Goal: Information Seeking & Learning: Learn about a topic

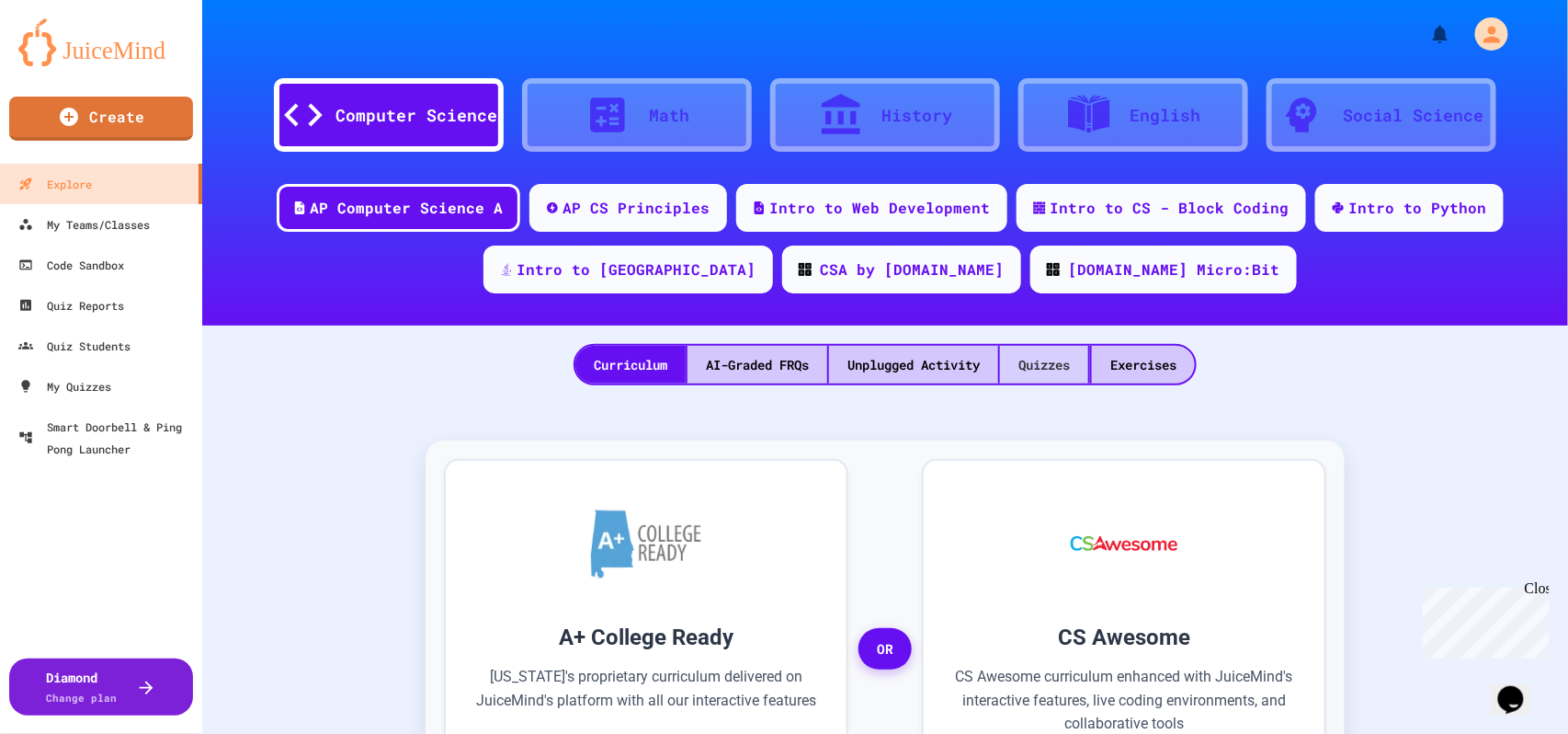
click at [1033, 356] on div "Quizzes" at bounding box center [1043, 364] width 88 height 38
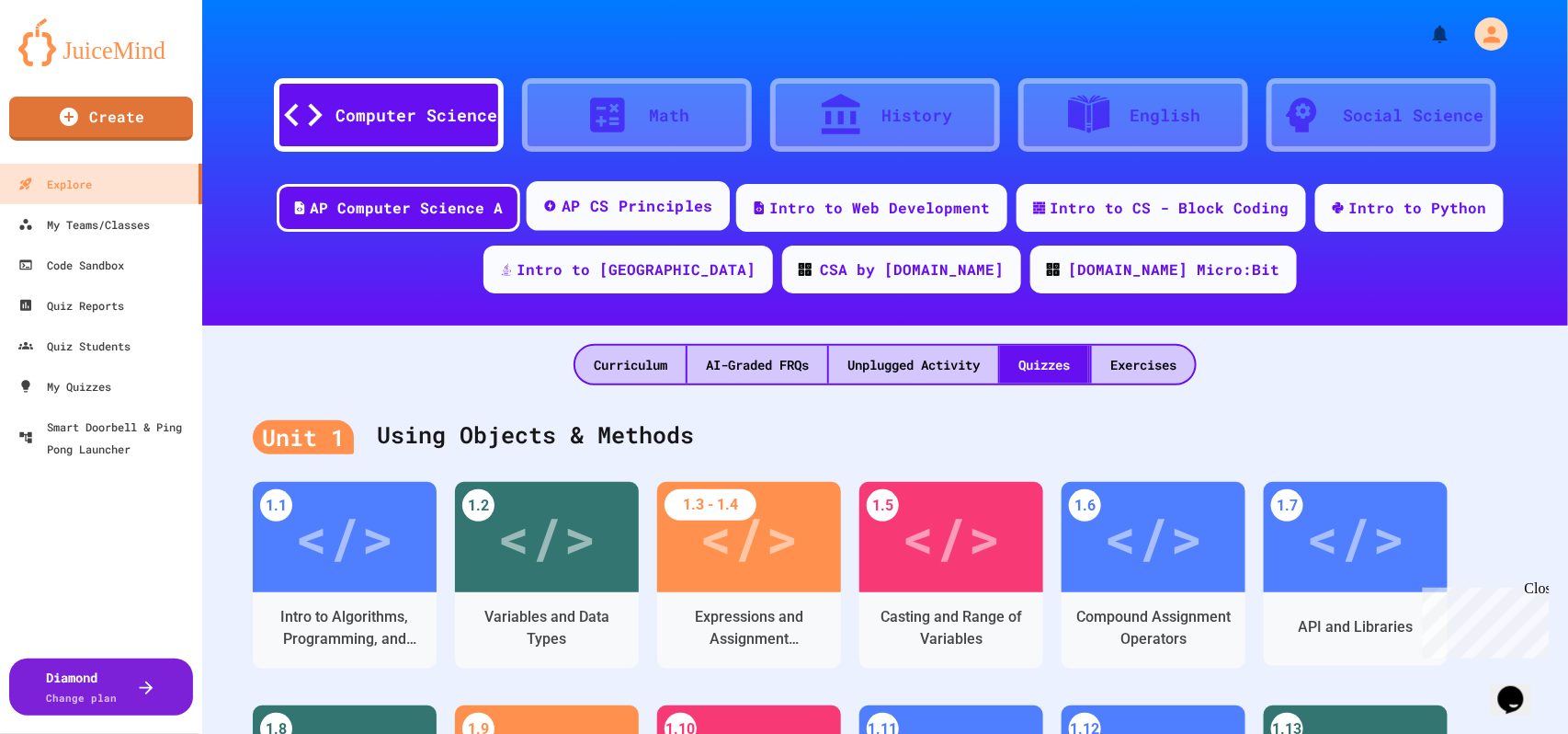
click at [619, 195] on div "AP CS Principles" at bounding box center [637, 207] width 151 height 23
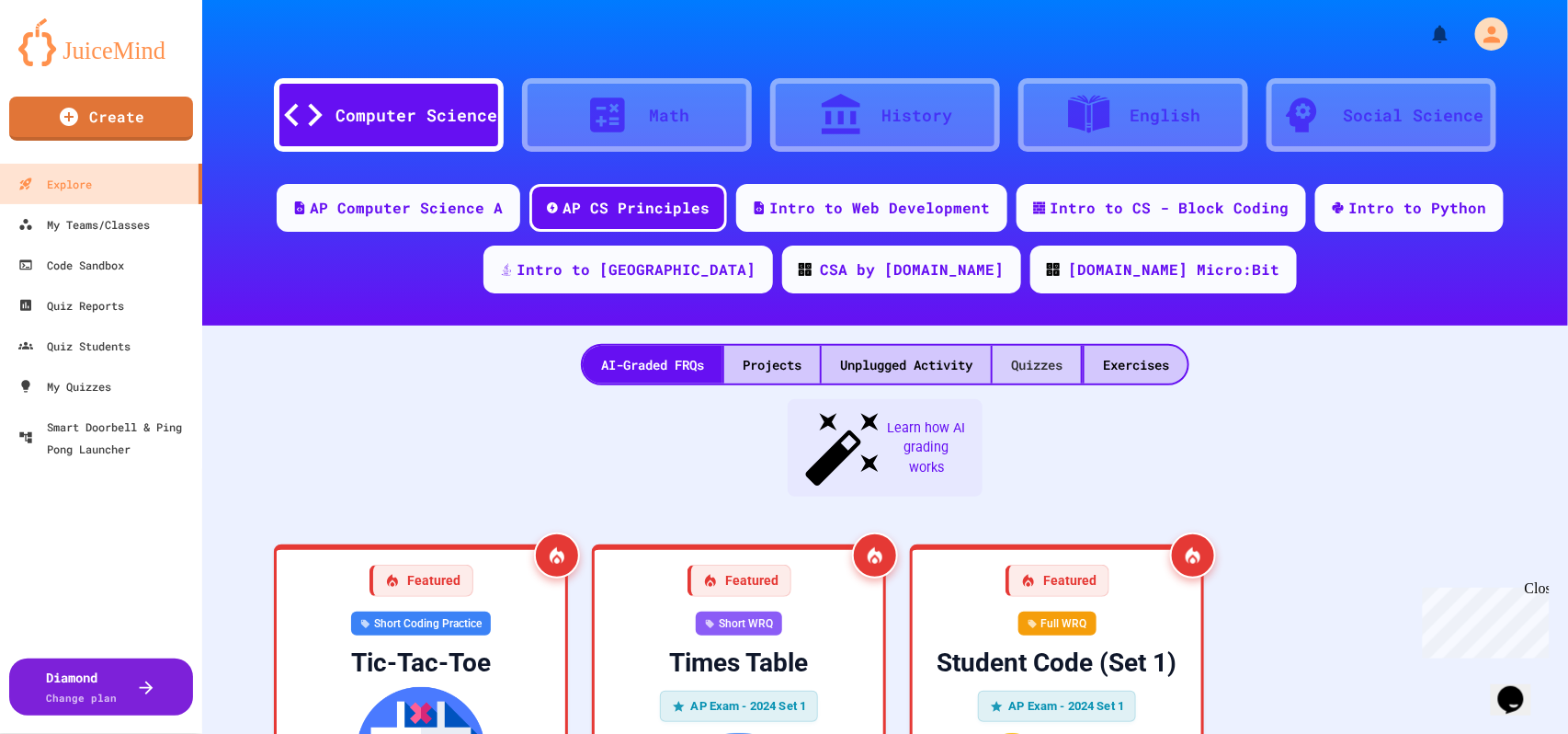
click at [1027, 353] on div "Quizzes" at bounding box center [1036, 364] width 88 height 38
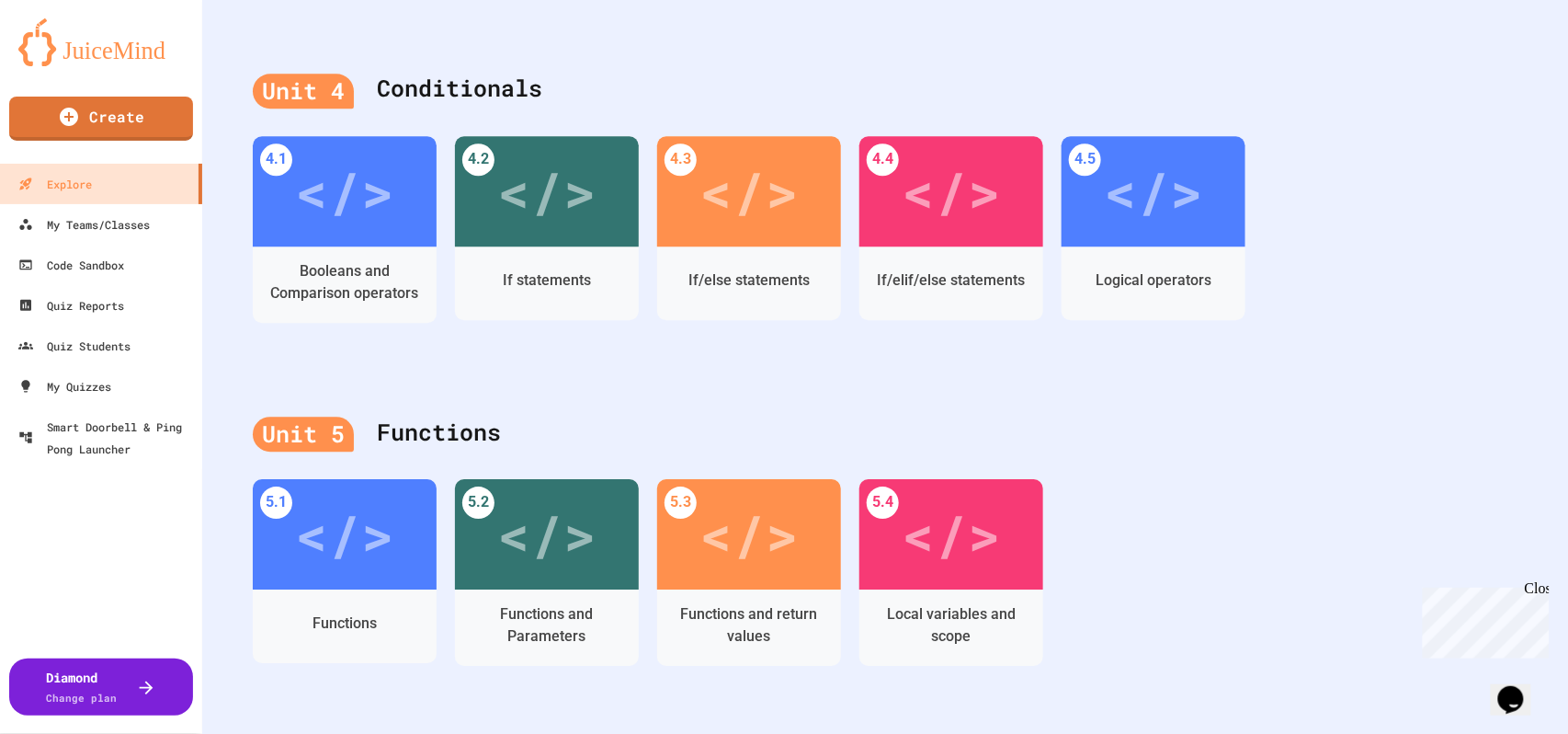
scroll to position [1593, 0]
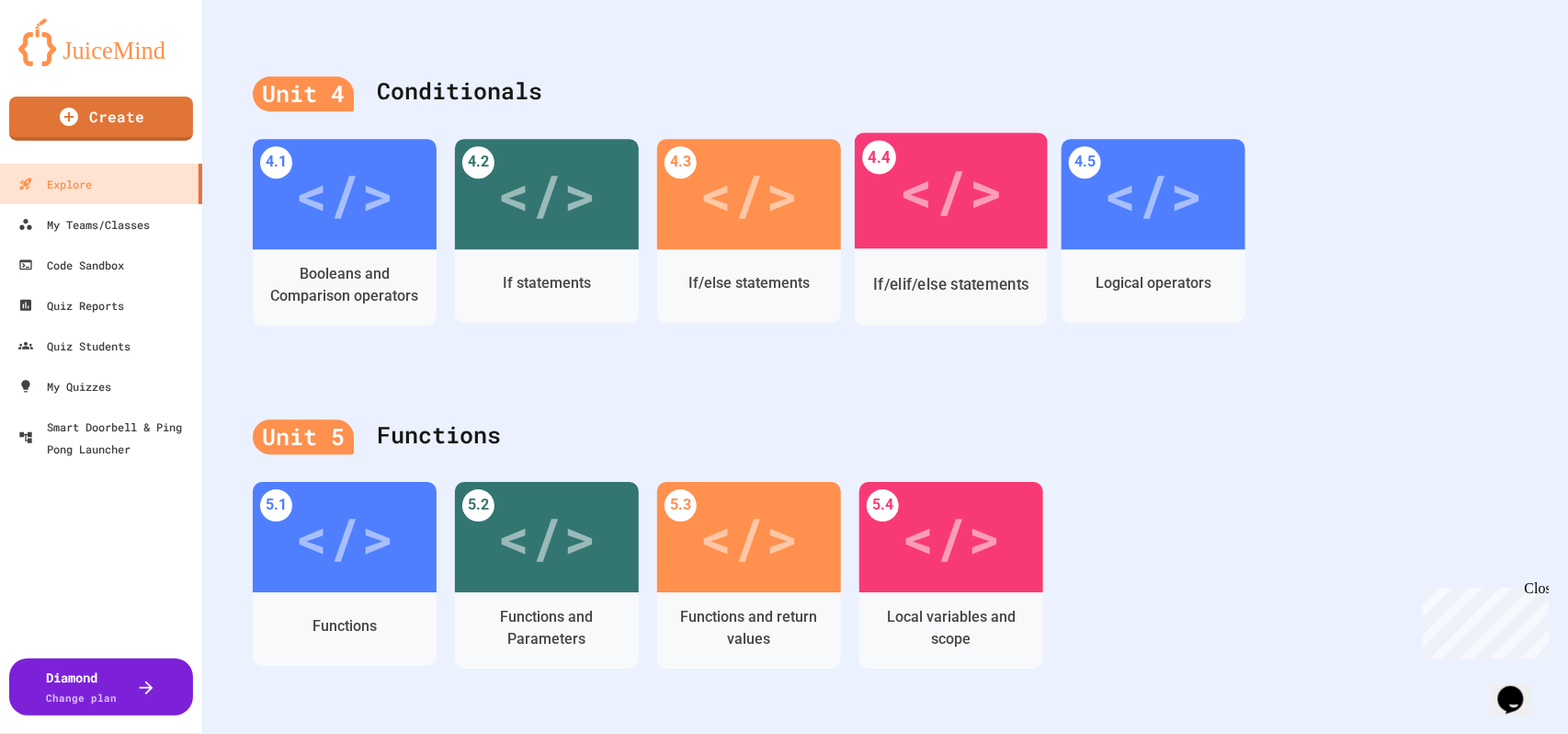
click at [912, 266] on div "If/elif/else statements" at bounding box center [951, 284] width 193 height 53
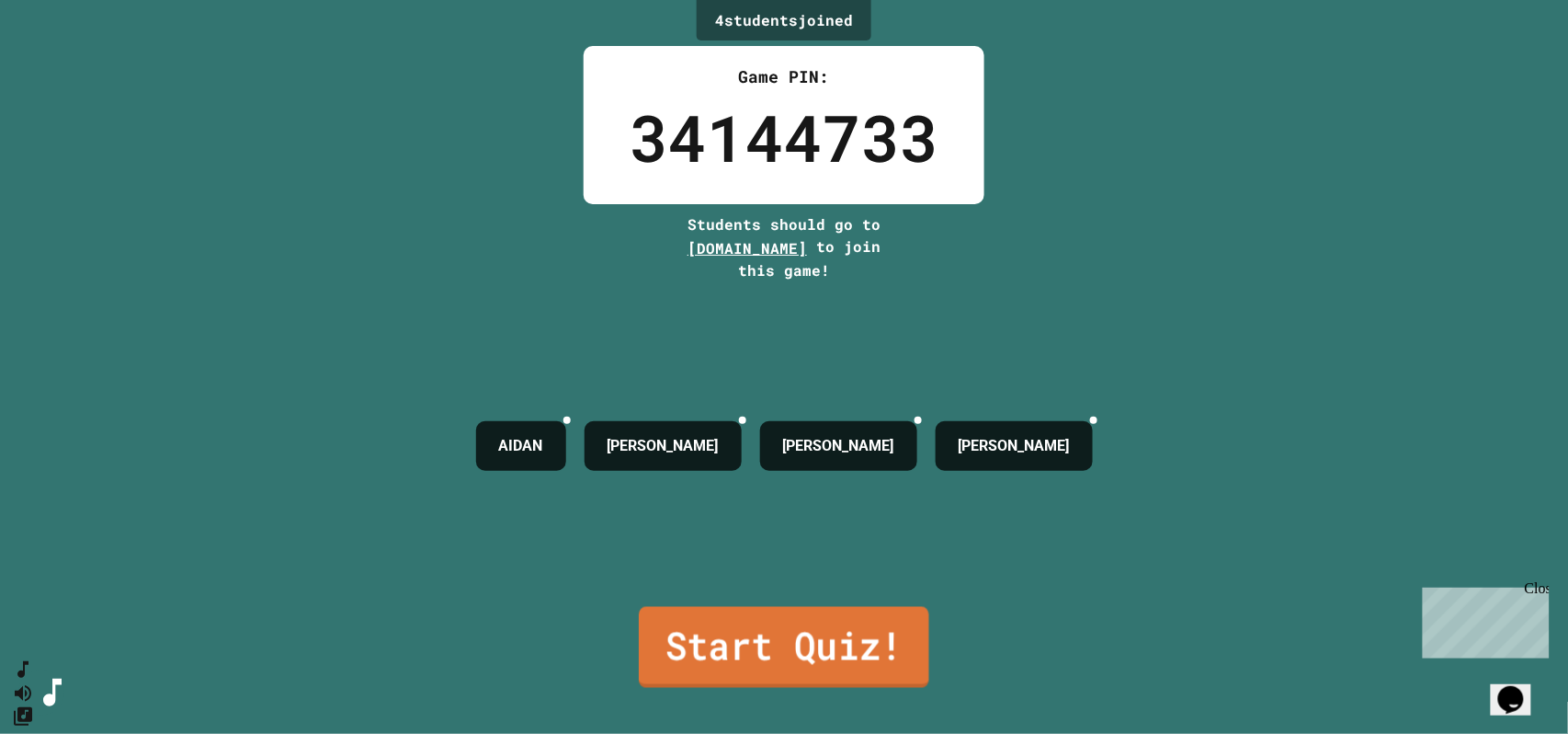
click at [801, 611] on link "Start Quiz!" at bounding box center [783, 647] width 290 height 81
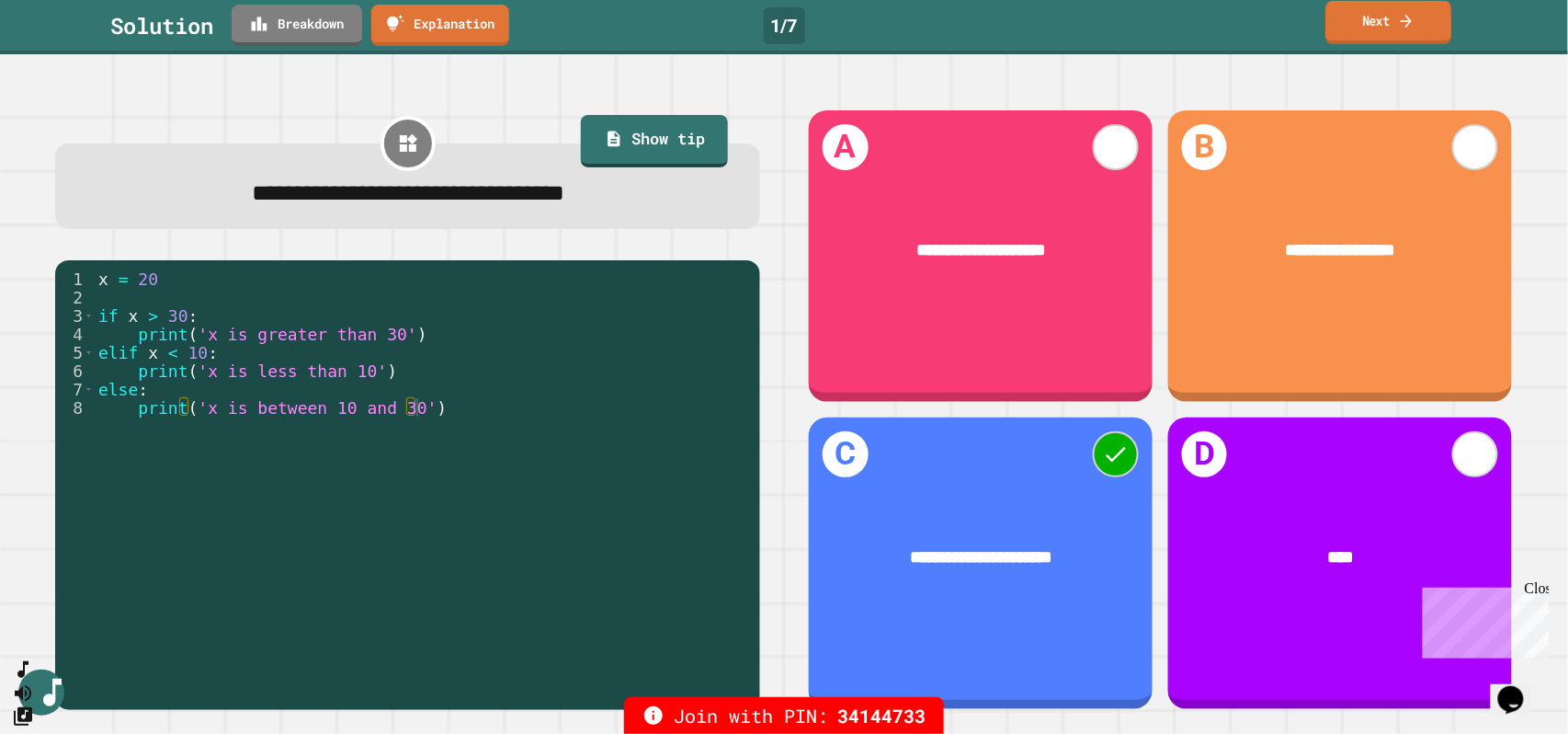
click at [1384, 26] on link "Next" at bounding box center [1388, 22] width 126 height 44
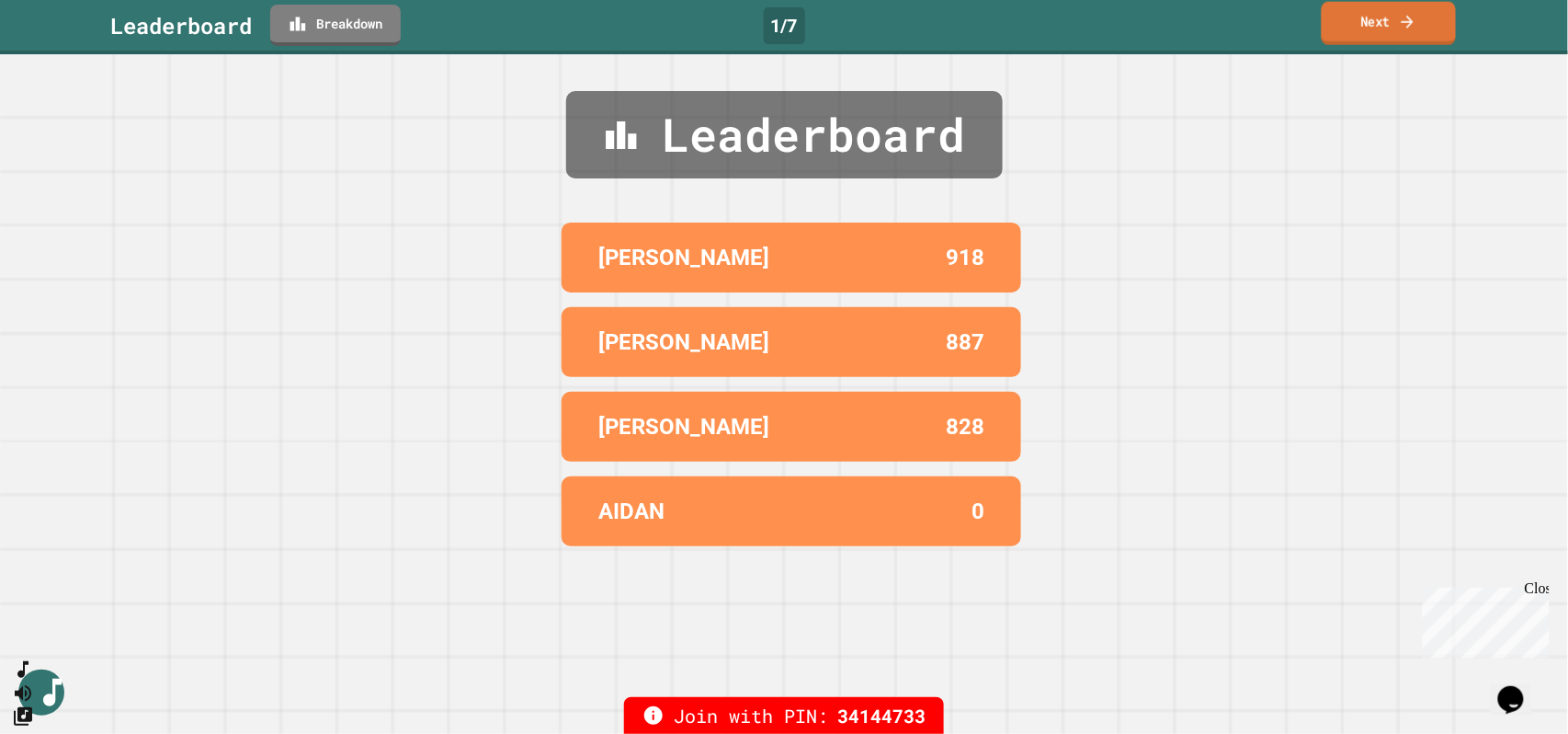
click at [1384, 26] on link "Next" at bounding box center [1388, 23] width 134 height 44
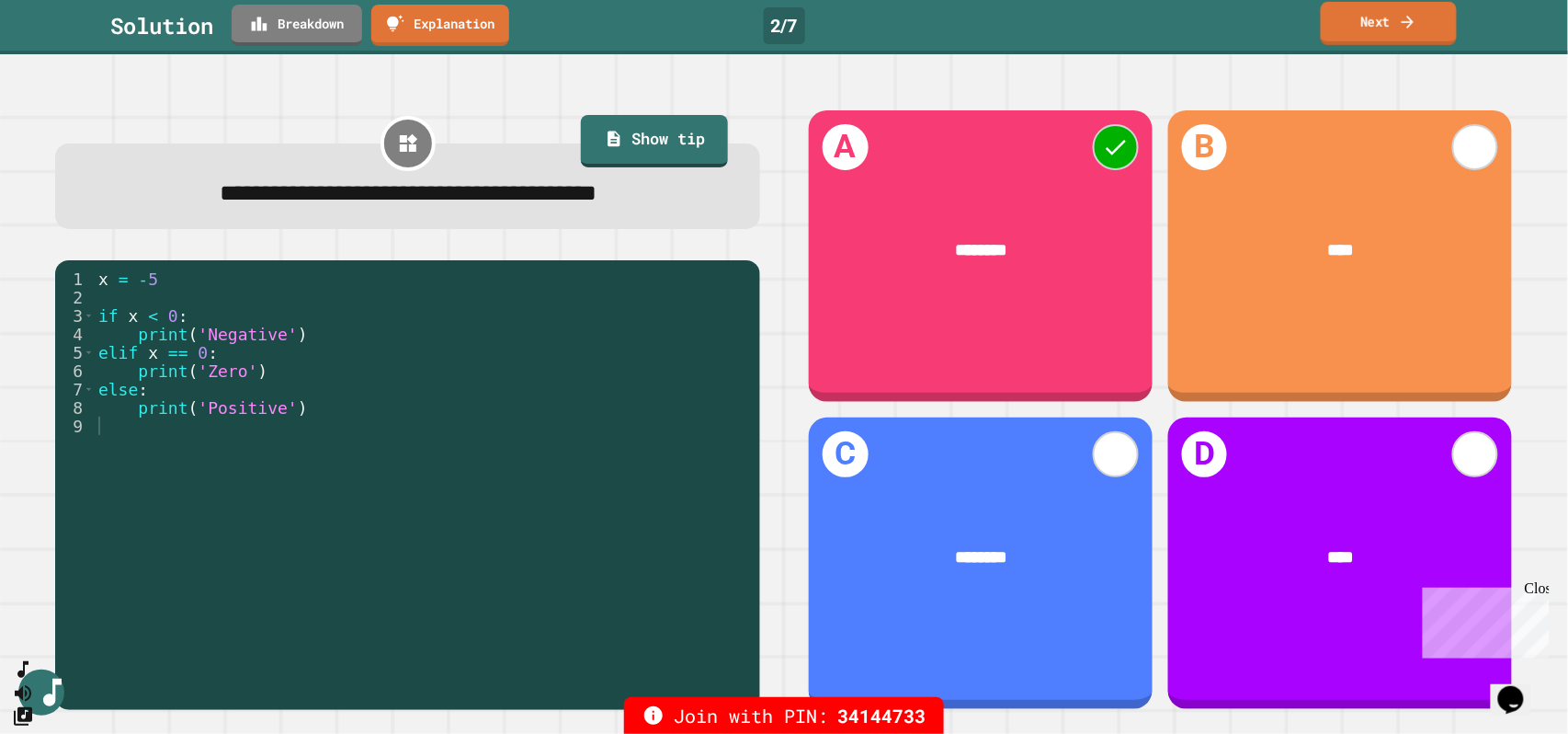
click at [1384, 26] on link "Next" at bounding box center [1388, 23] width 136 height 44
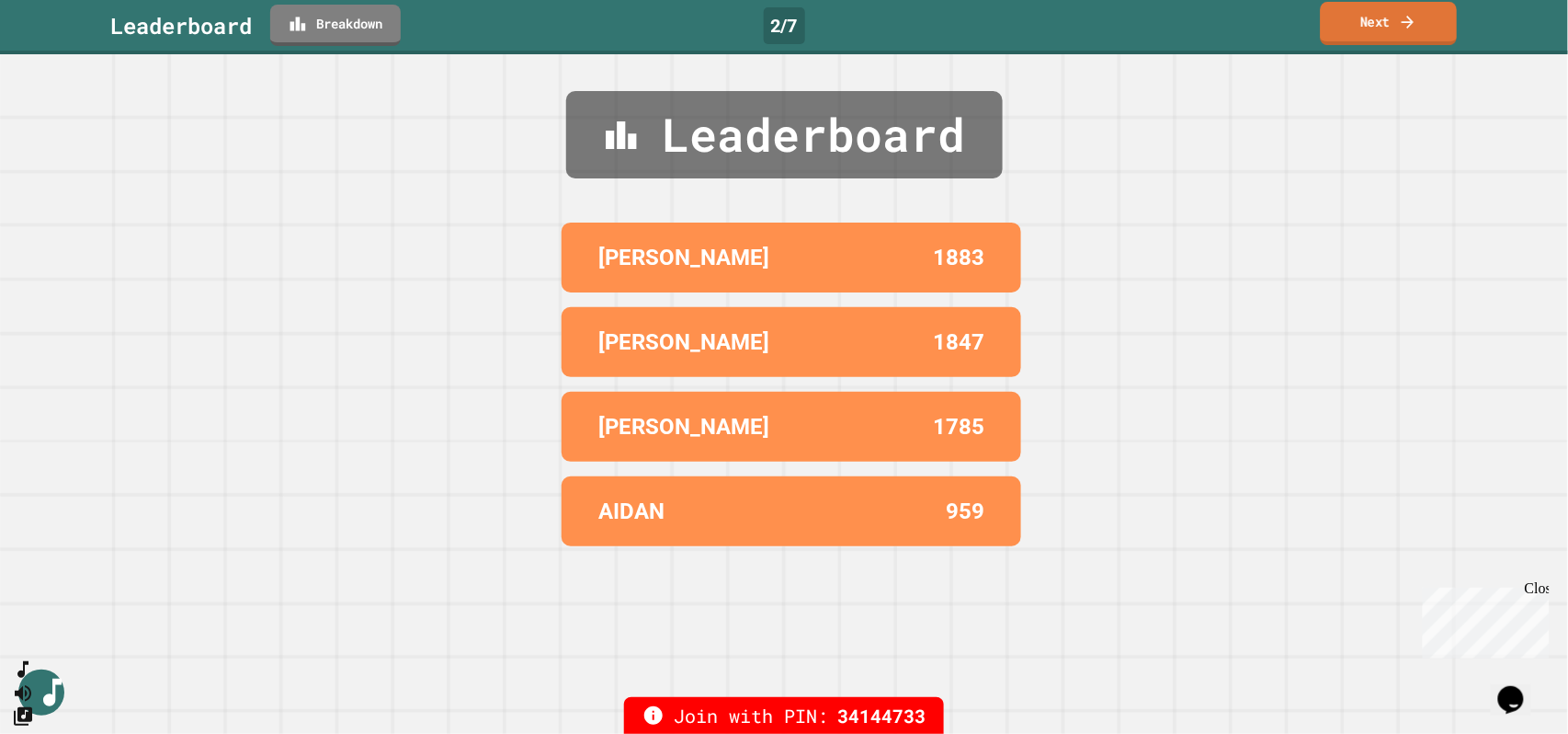
click at [1384, 26] on link "Next" at bounding box center [1388, 23] width 137 height 44
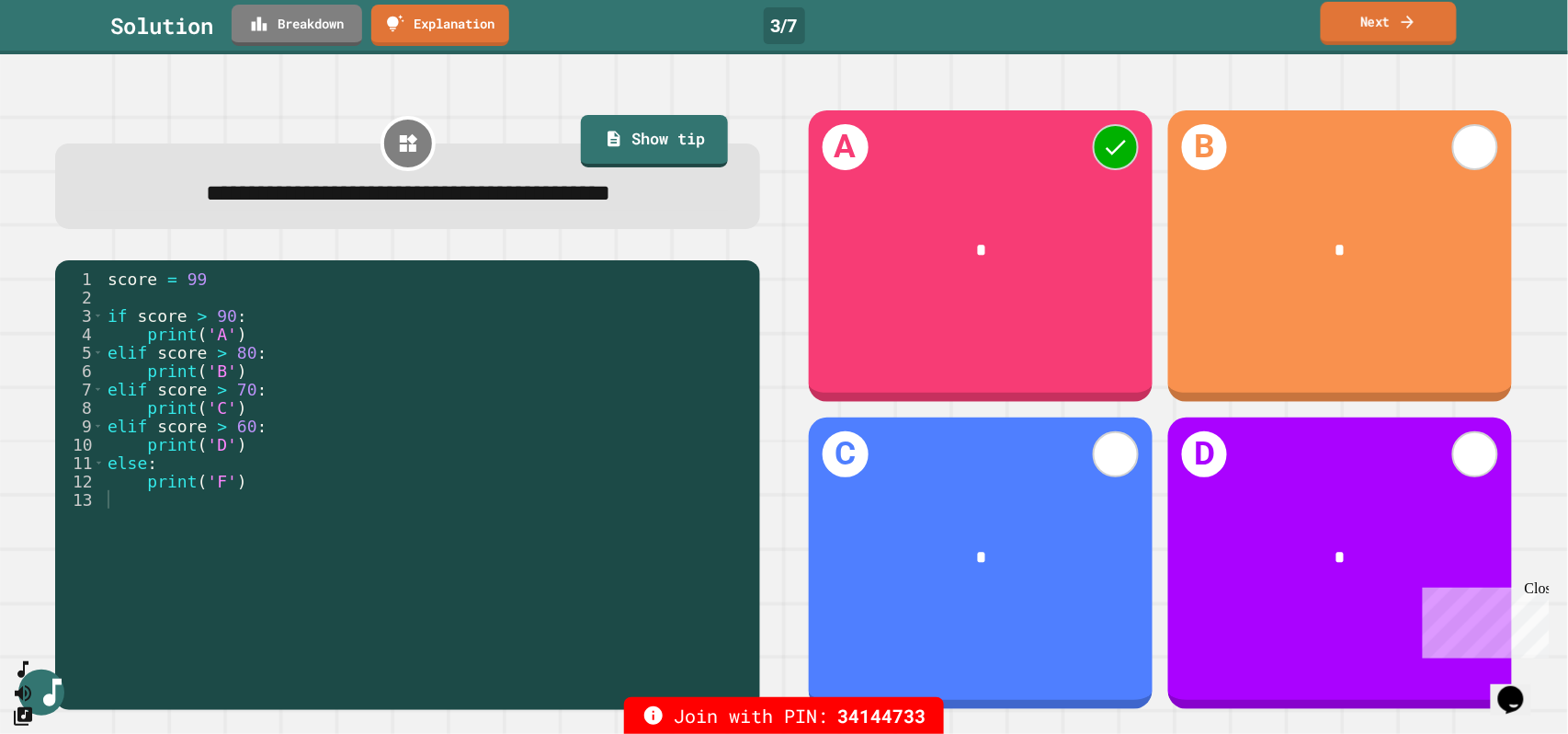
click at [1384, 26] on link "Next" at bounding box center [1388, 23] width 136 height 44
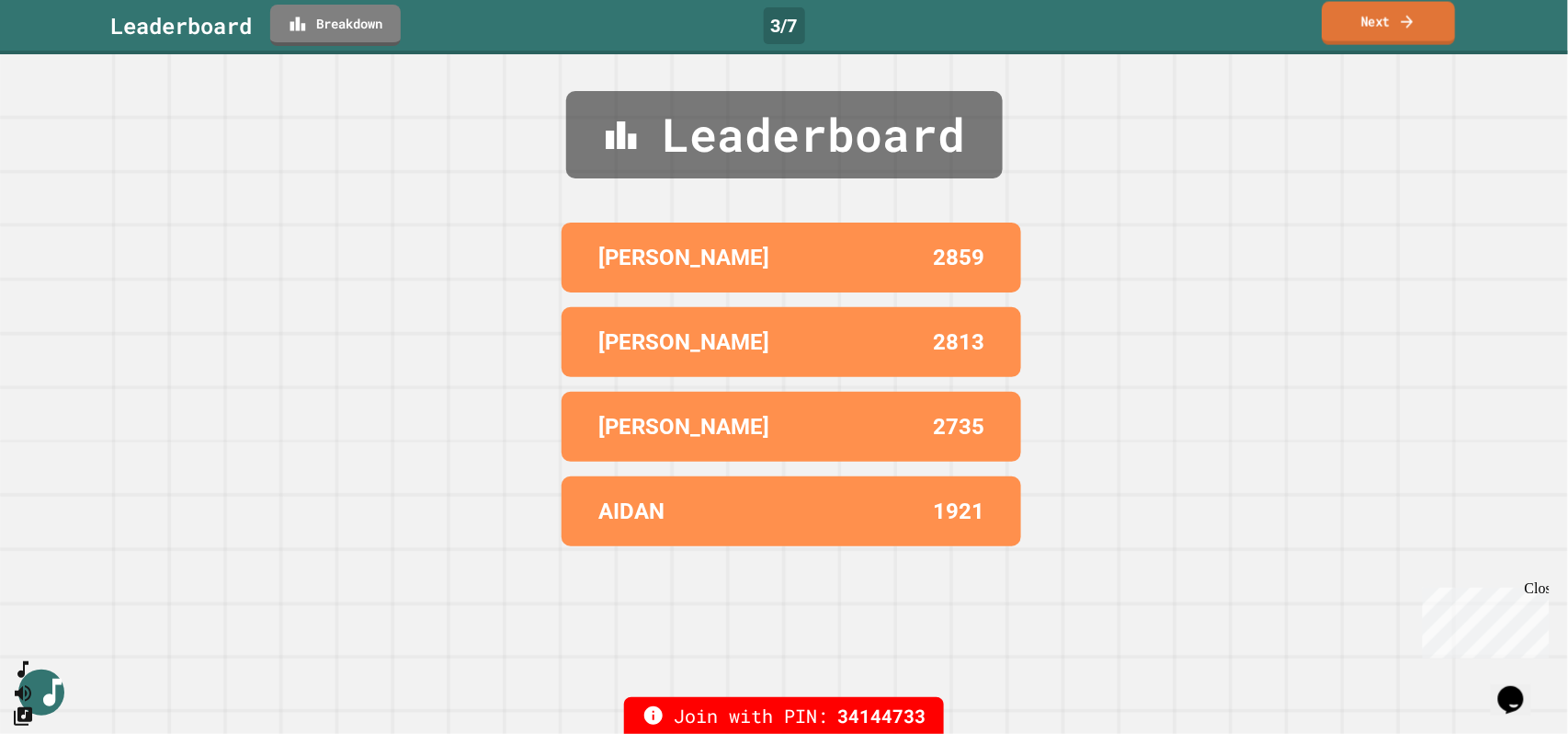
click at [1384, 26] on link "Next" at bounding box center [1388, 23] width 133 height 44
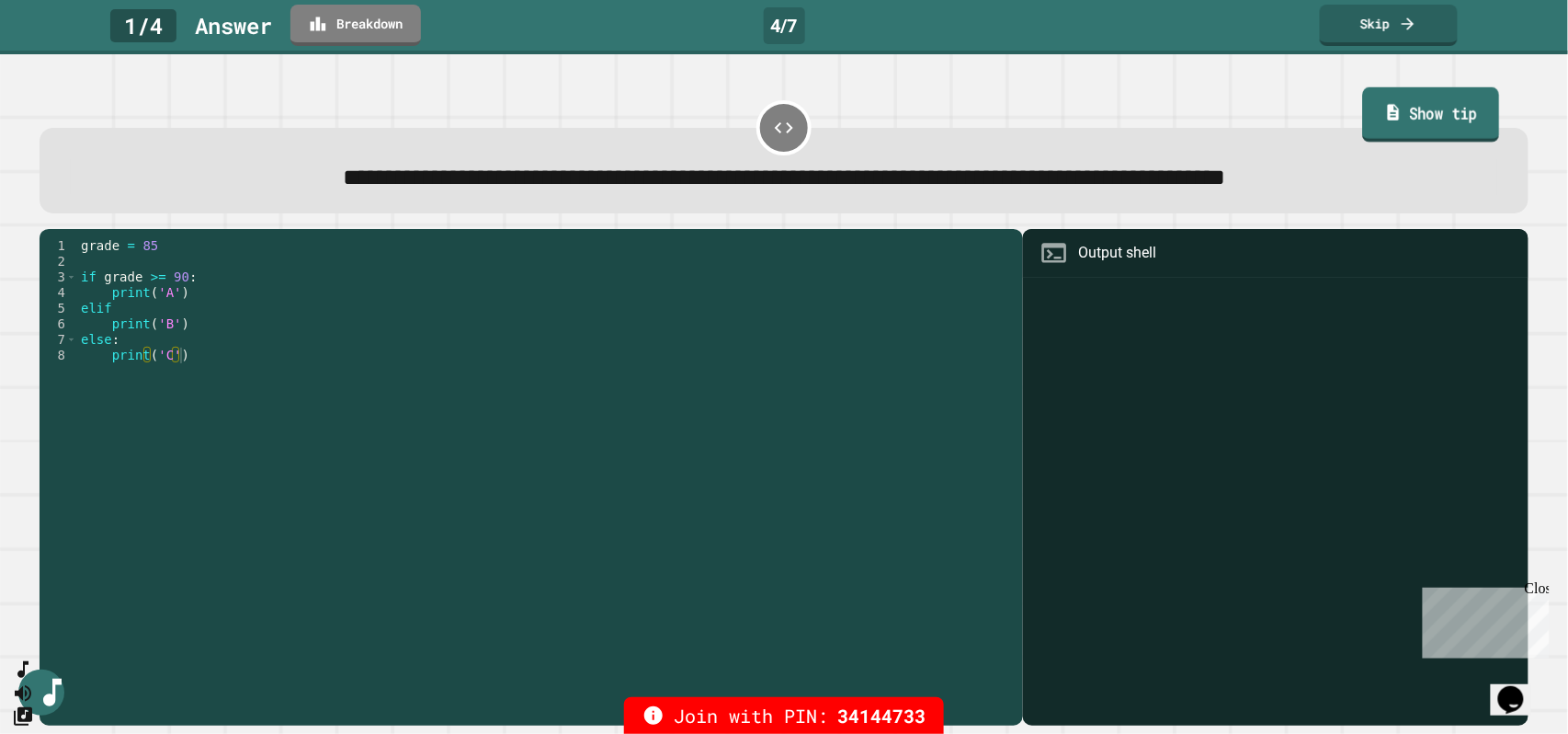
click at [1427, 104] on link "Show tip" at bounding box center [1429, 115] width 137 height 55
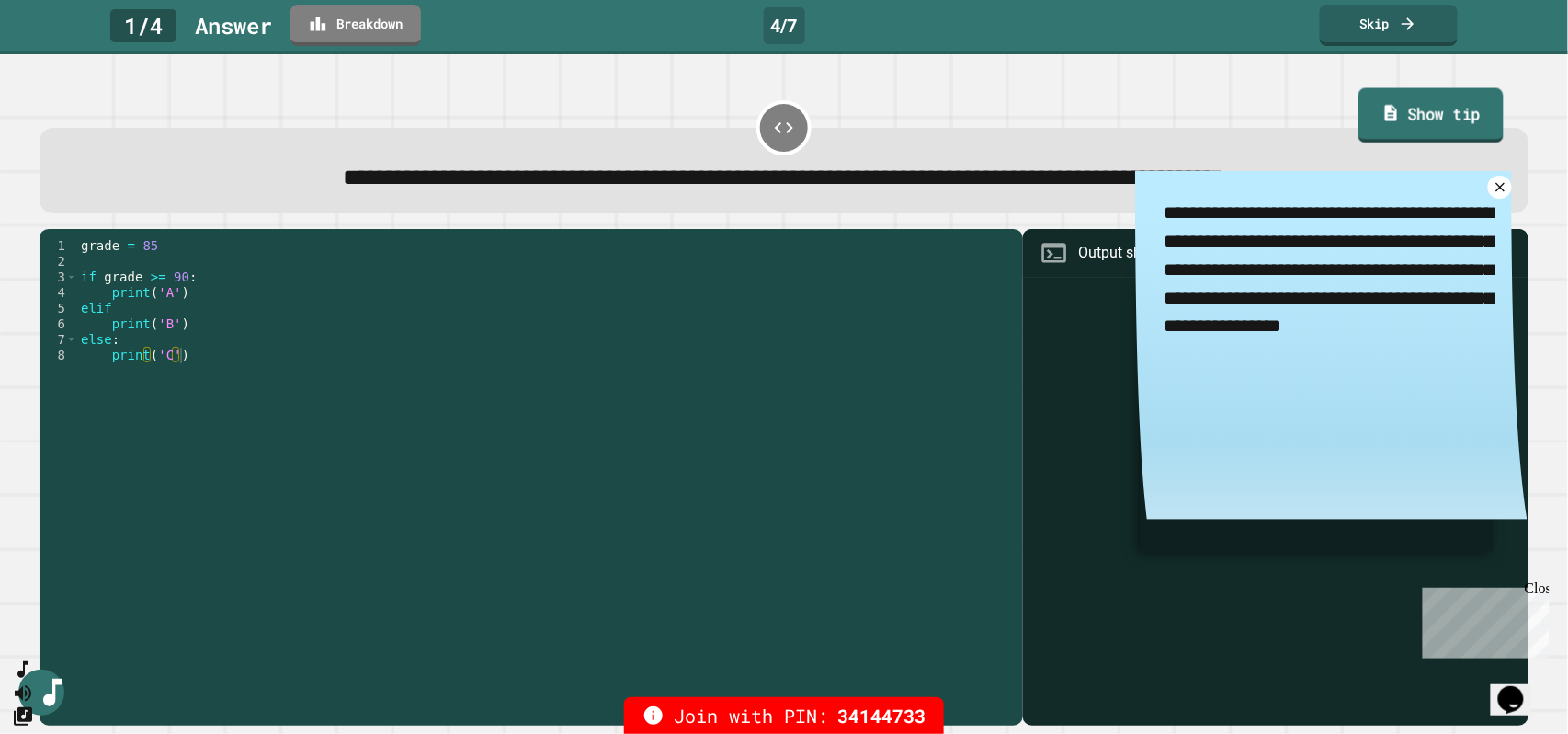
click at [1427, 107] on link "Show tip" at bounding box center [1431, 116] width 146 height 55
click at [1494, 191] on icon at bounding box center [1499, 187] width 11 height 11
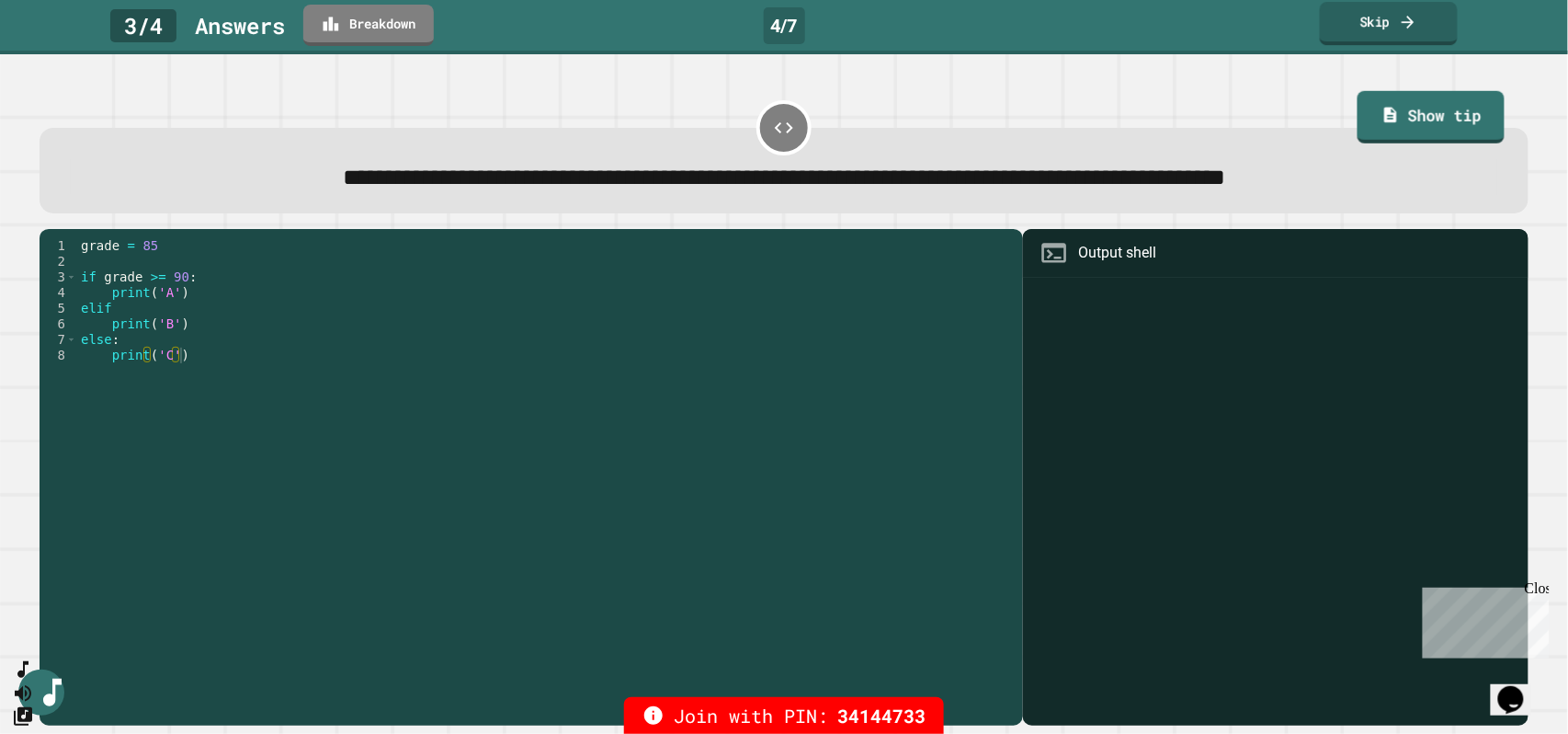
click at [1408, 27] on icon at bounding box center [1407, 21] width 18 height 19
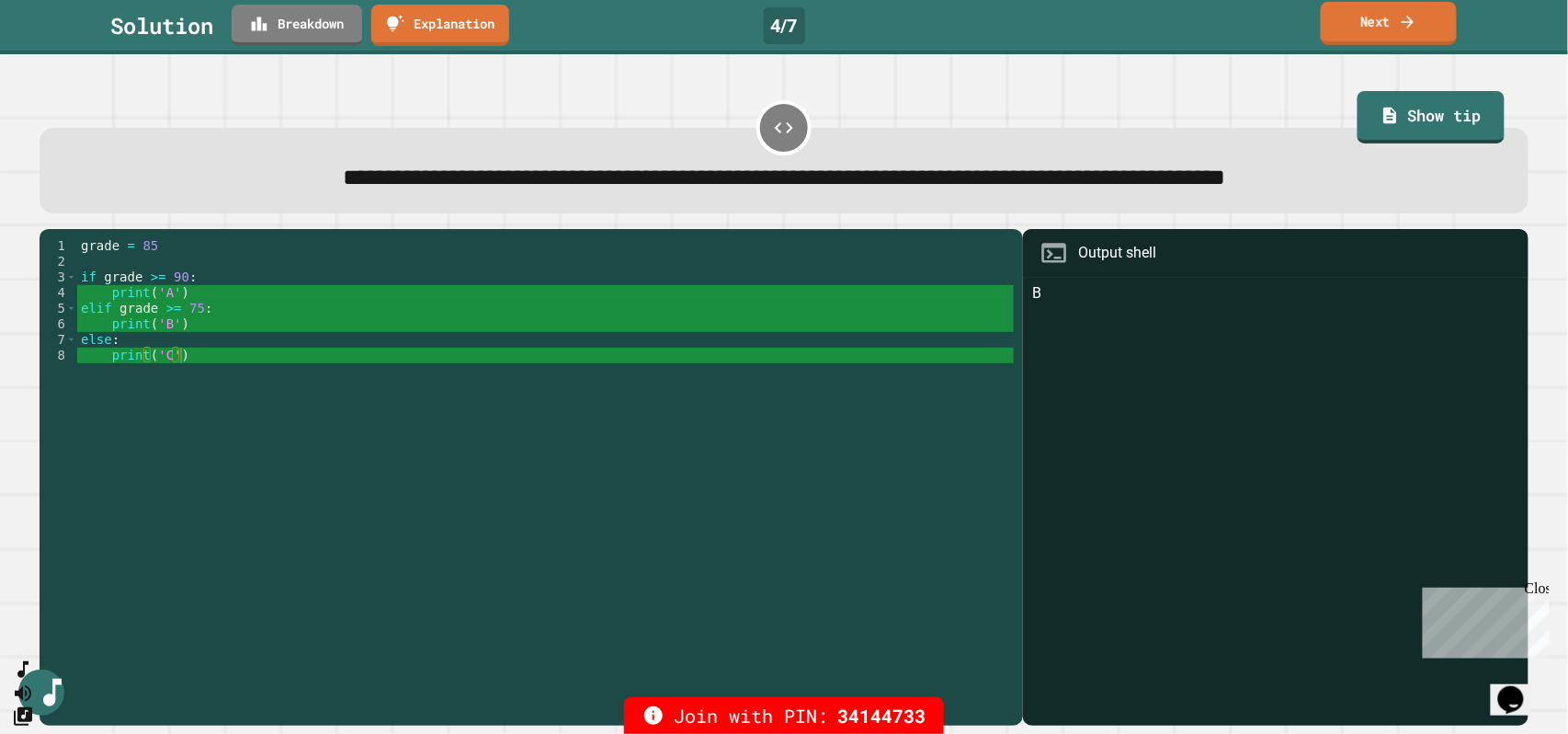
click at [1387, 11] on link "Next" at bounding box center [1388, 23] width 136 height 44
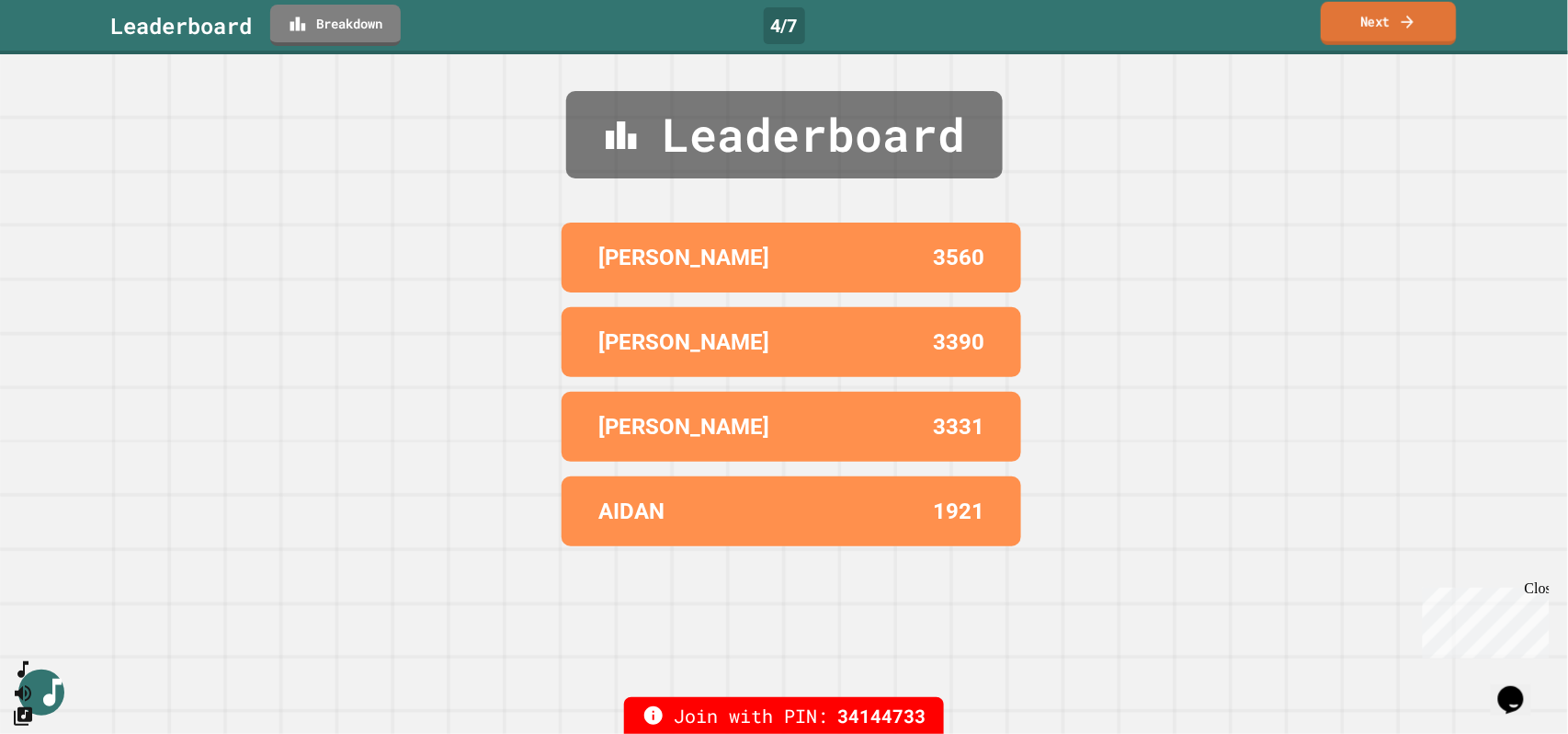
click at [1395, 34] on link "Next" at bounding box center [1388, 23] width 135 height 44
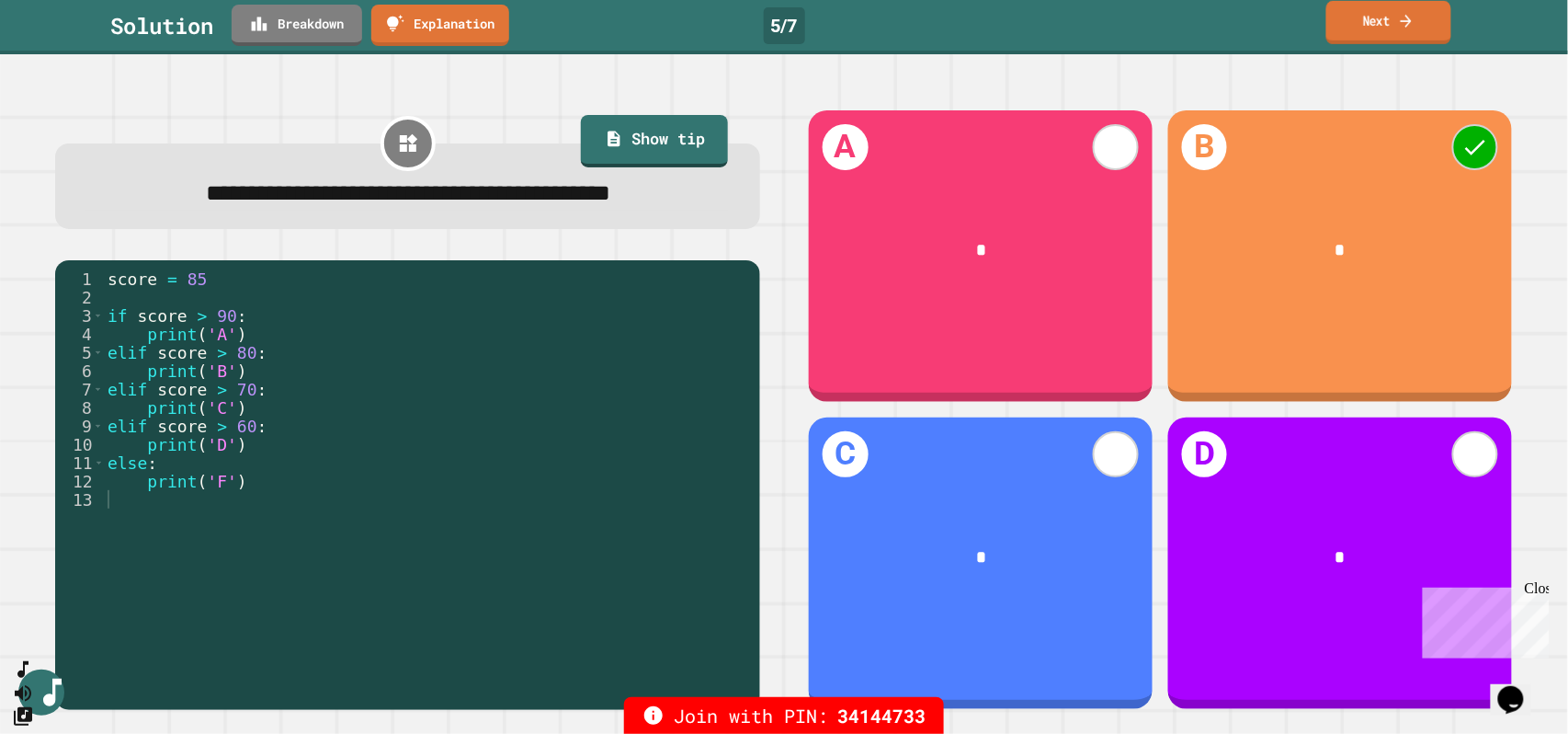
click at [1412, 19] on icon at bounding box center [1405, 19] width 11 height 13
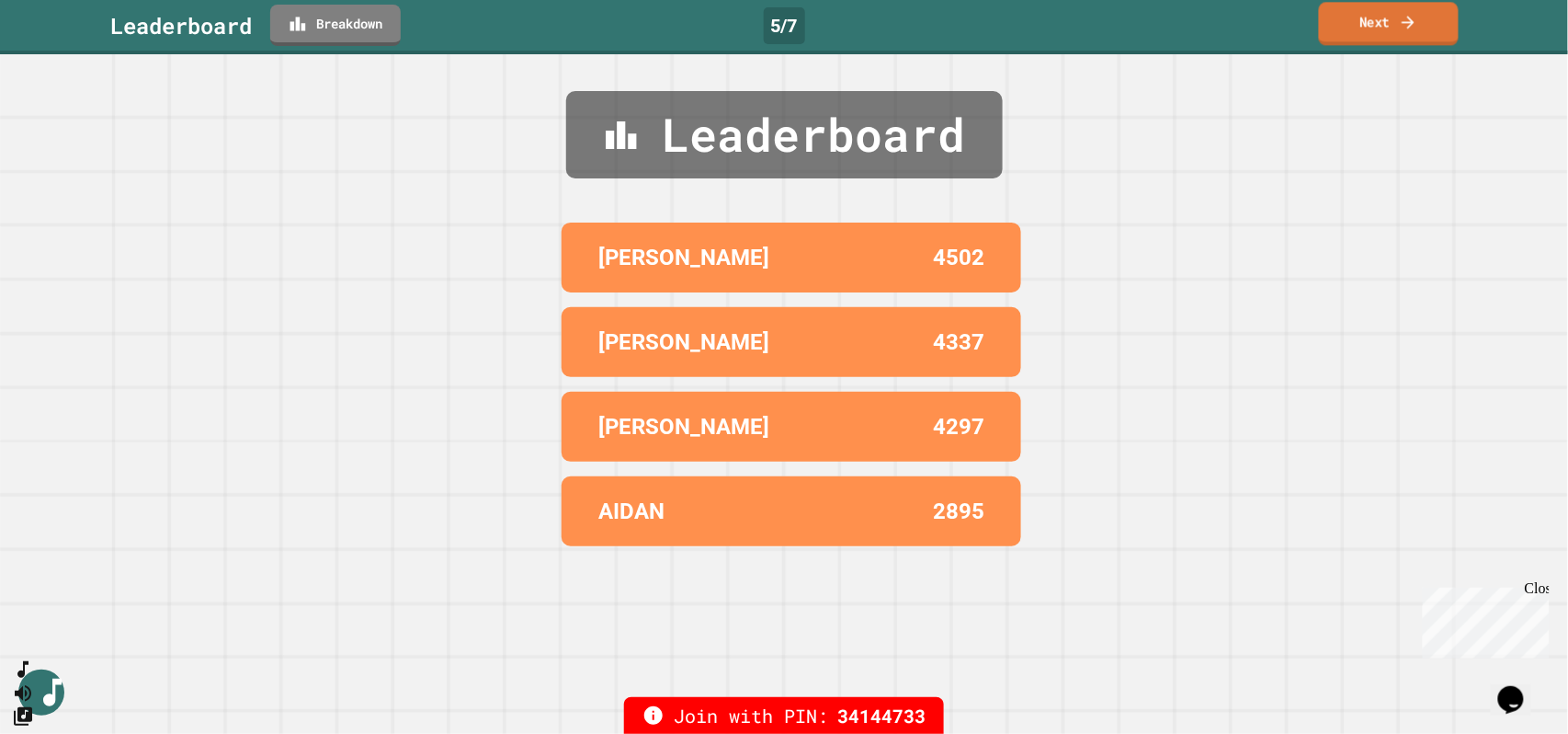
click at [1412, 19] on icon at bounding box center [1408, 21] width 13 height 13
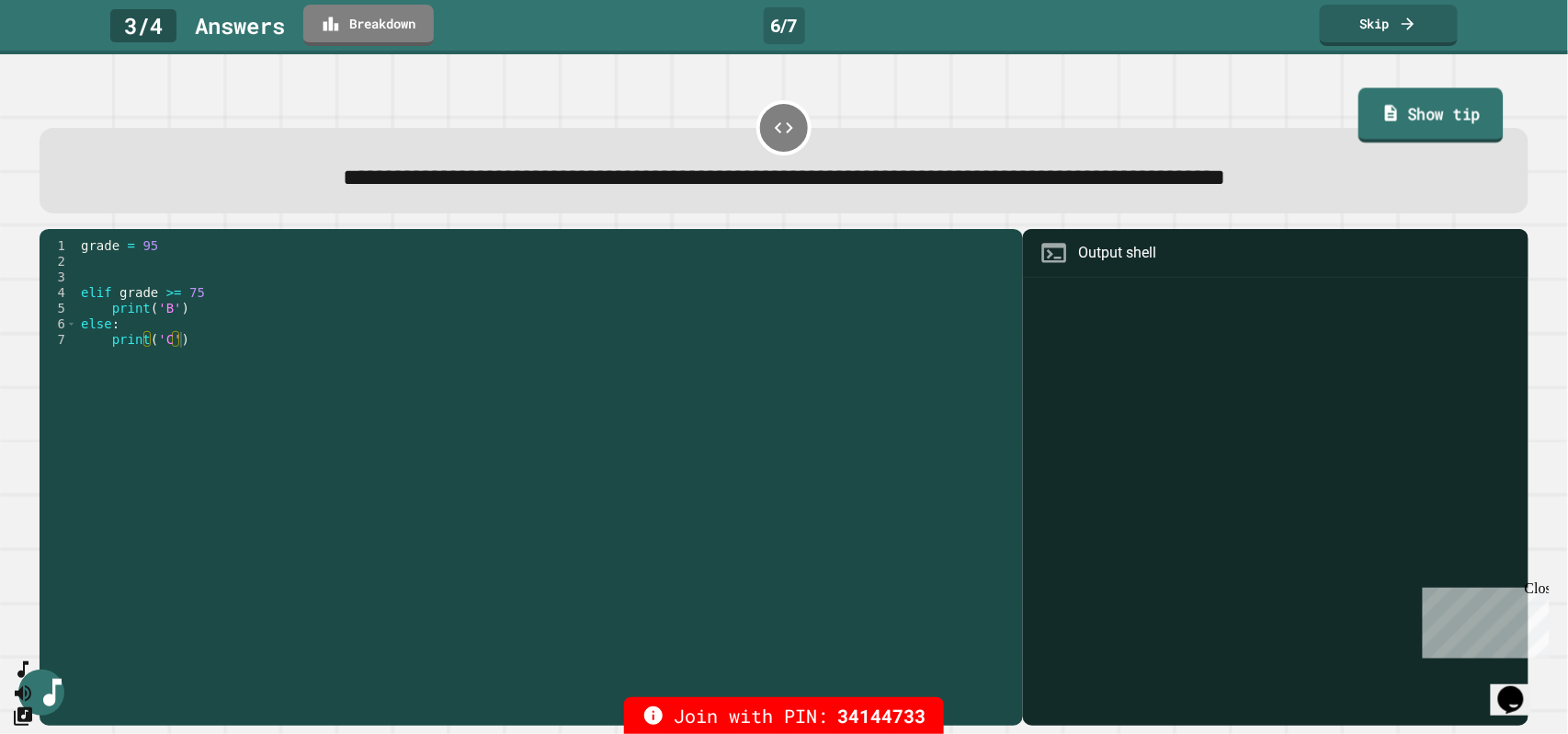
click at [1398, 132] on link "Show tip" at bounding box center [1431, 116] width 146 height 55
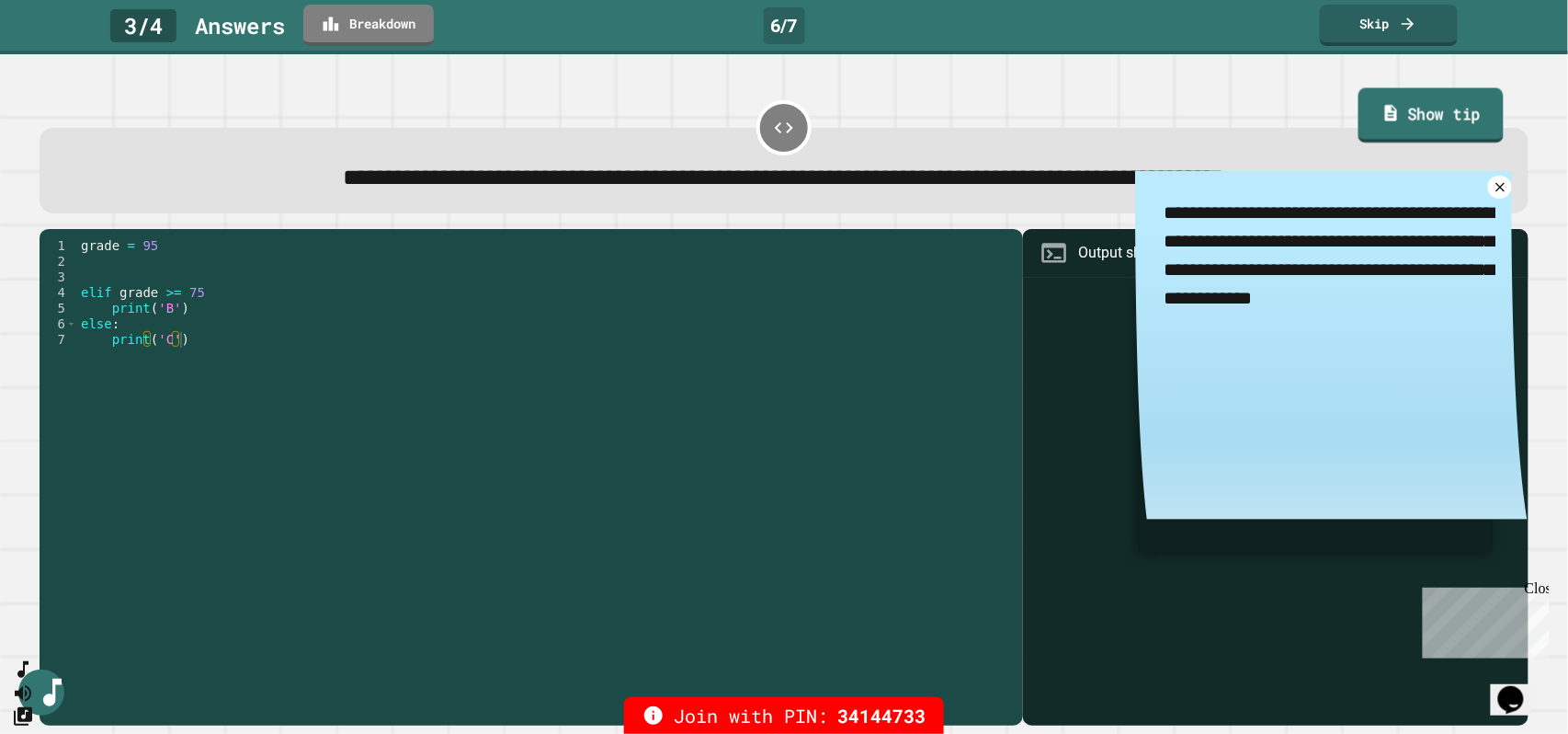
click at [1398, 132] on link "Show tip" at bounding box center [1431, 116] width 146 height 55
click at [1395, 17] on link "Skip" at bounding box center [1388, 22] width 131 height 44
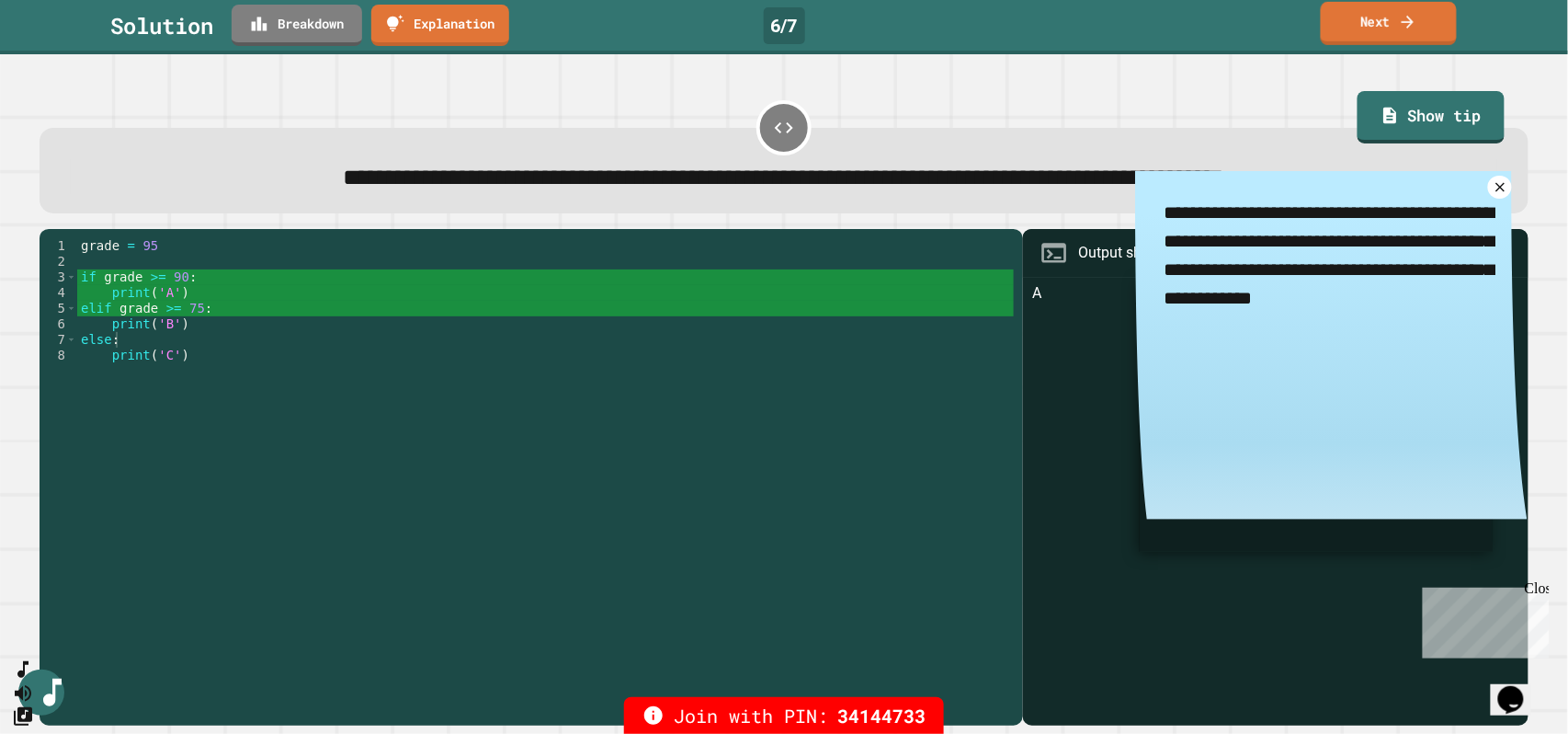
click at [1406, 16] on icon at bounding box center [1407, 21] width 18 height 19
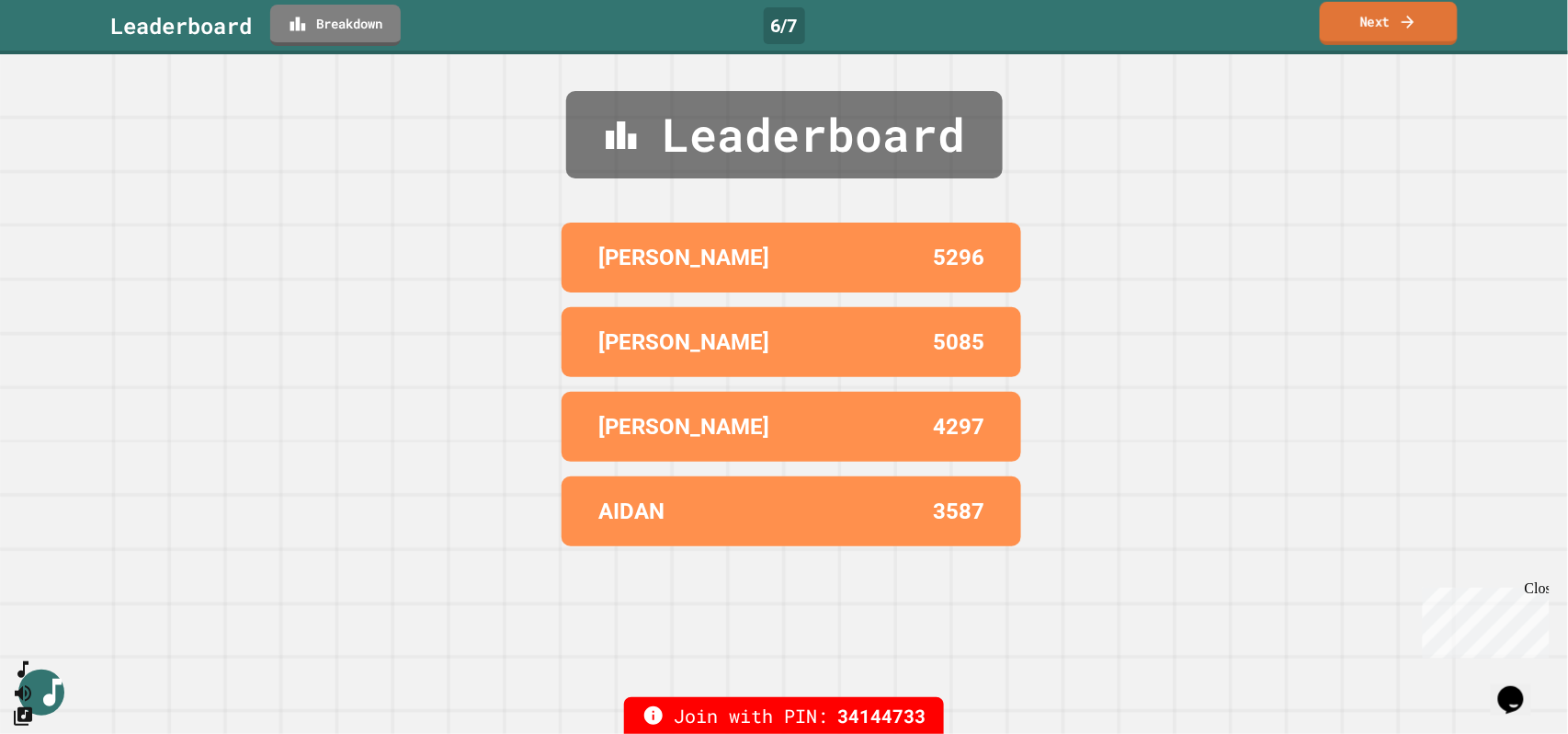
click at [1406, 16] on icon at bounding box center [1407, 21] width 18 height 19
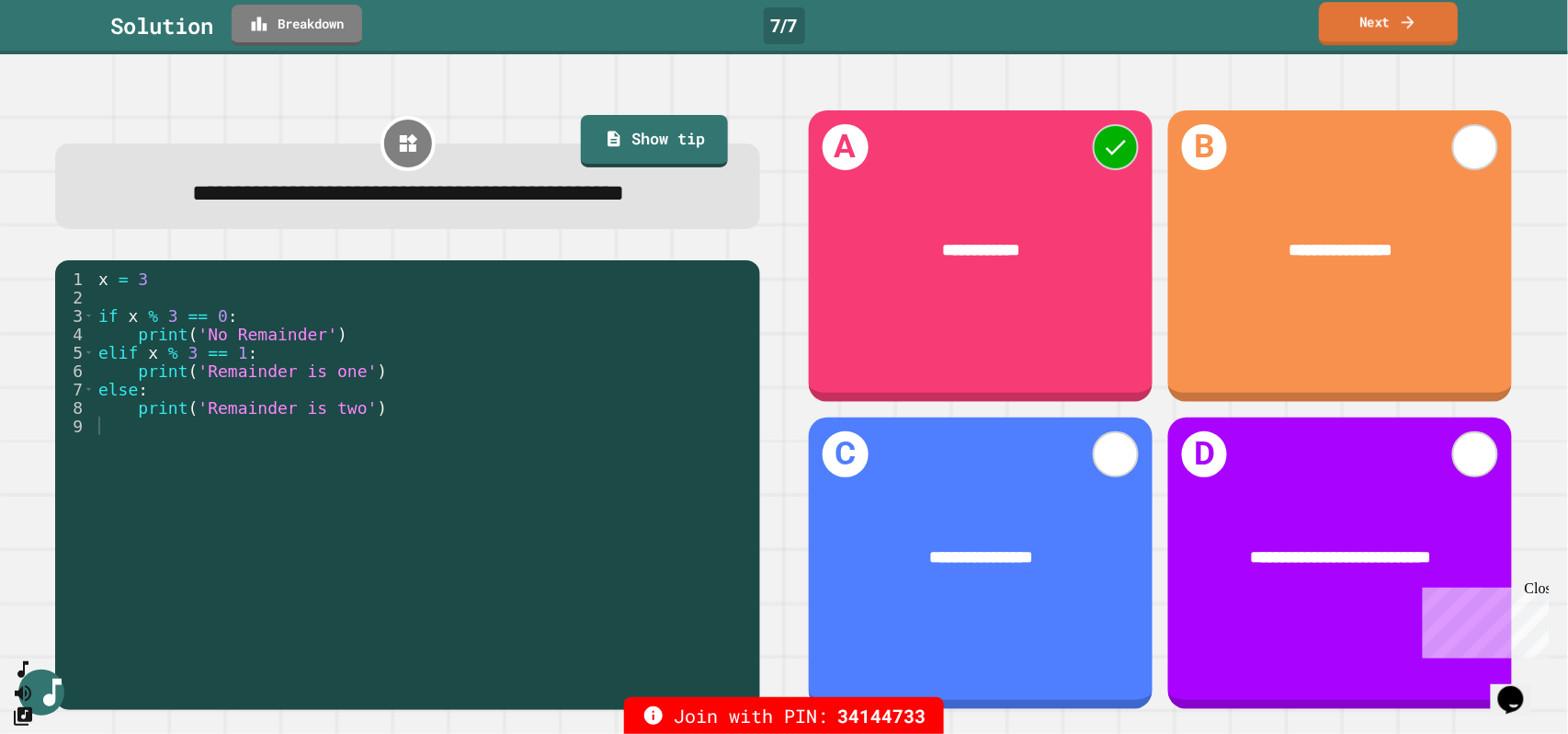
click at [1423, 34] on link "Next" at bounding box center [1388, 23] width 139 height 44
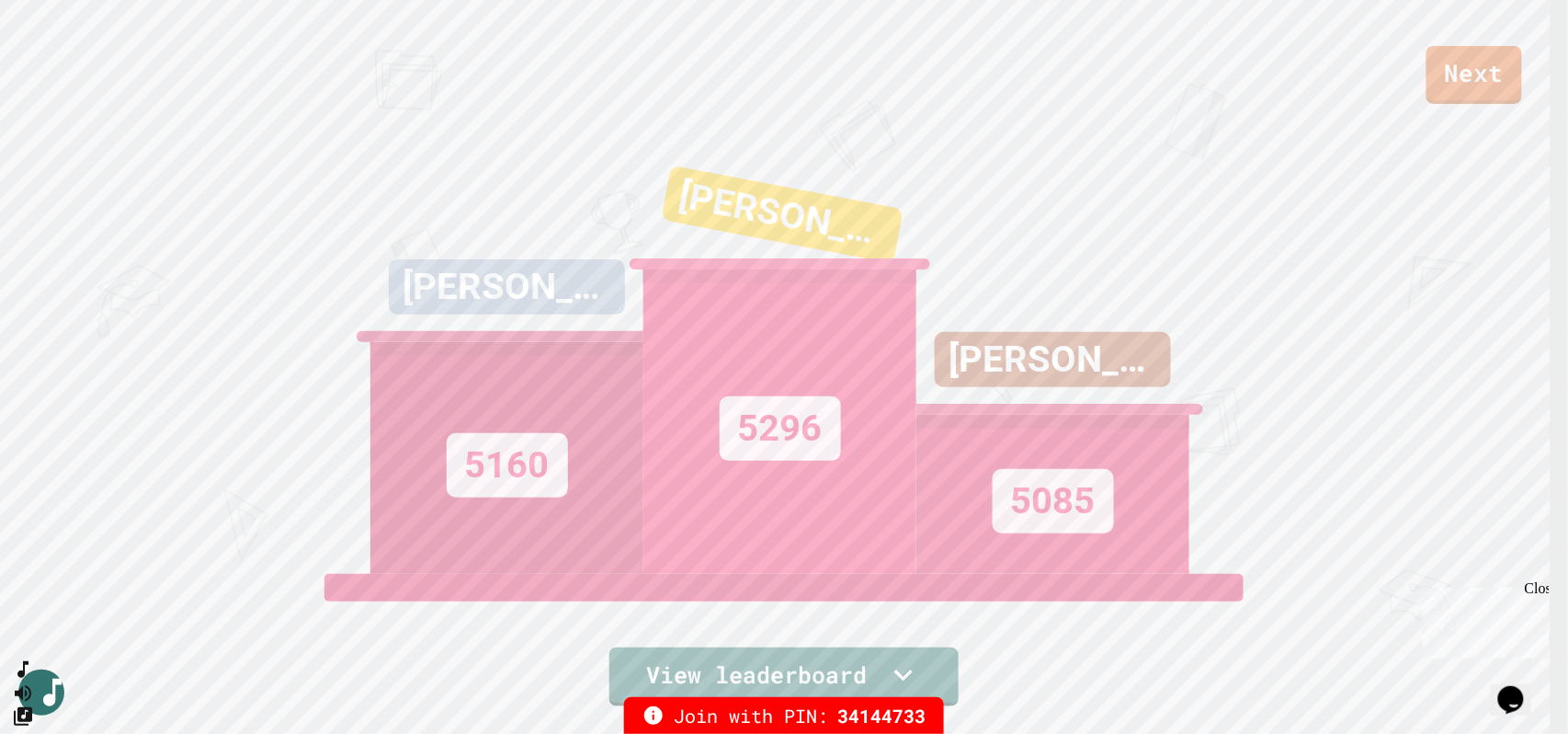
click at [1122, 388] on div "[PERSON_NAME]" at bounding box center [1052, 373] width 273 height 83
